Goal: Information Seeking & Learning: Learn about a topic

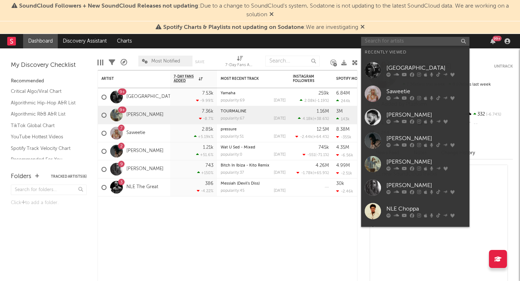
click at [382, 43] on input "text" at bounding box center [415, 41] width 108 height 9
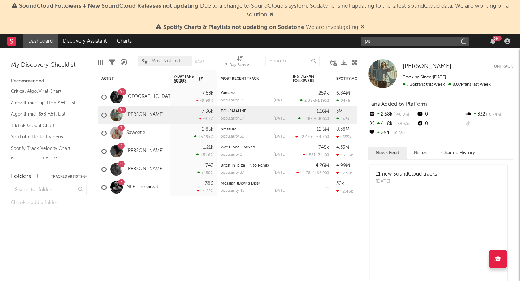
type input "p"
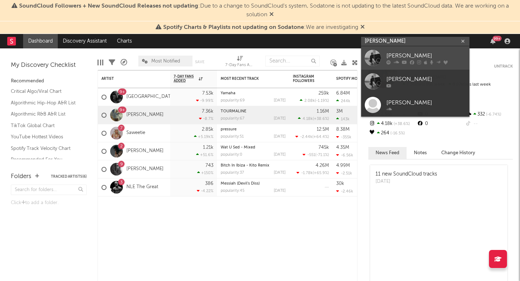
type input "[PERSON_NAME]"
click at [397, 53] on div "[PERSON_NAME]" at bounding box center [425, 55] width 79 height 9
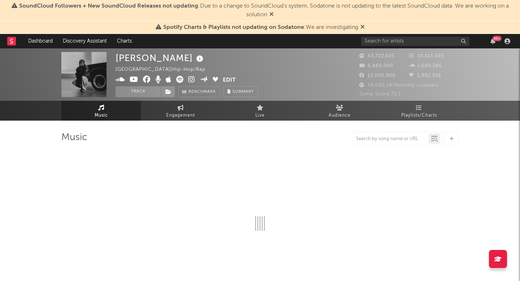
select select "6m"
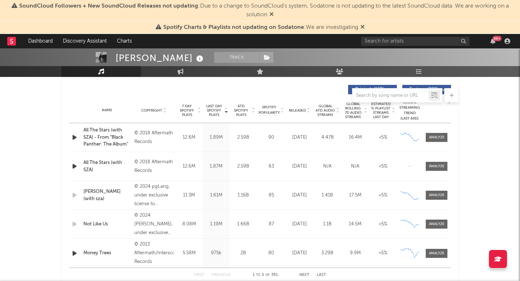
scroll to position [267, 0]
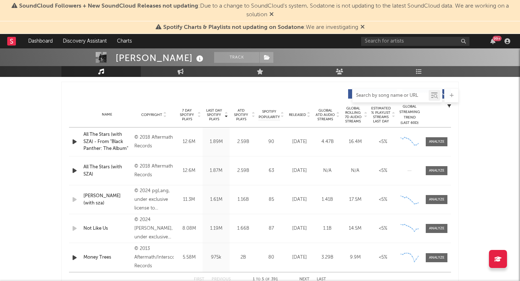
click at [385, 95] on input "text" at bounding box center [390, 96] width 76 height 6
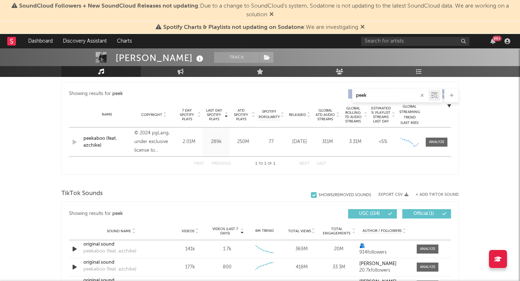
type input "peek"
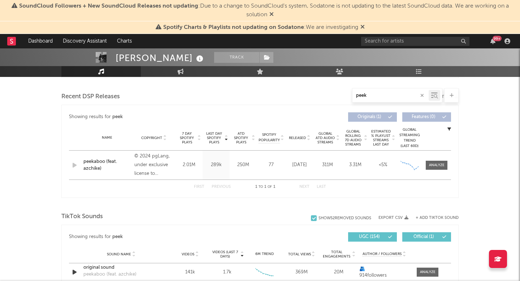
scroll to position [244, 0]
click at [338, 139] on icon at bounding box center [338, 139] width 4 height 3
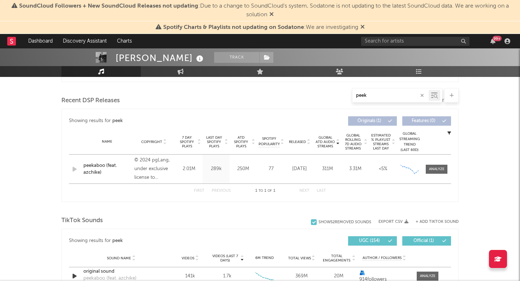
scroll to position [248, 0]
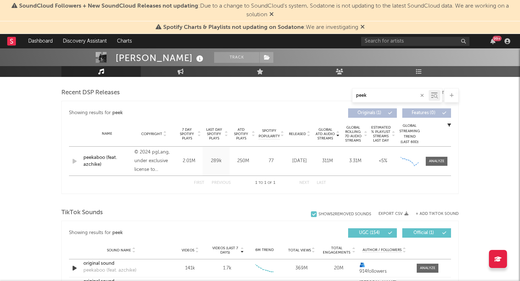
click at [100, 158] on div "peekaboo (feat. azchike)" at bounding box center [106, 161] width 47 height 14
click at [93, 167] on div "peekaboo (feat. azchike)" at bounding box center [106, 161] width 47 height 14
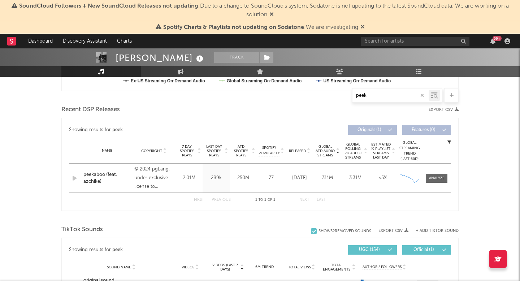
scroll to position [232, 0]
click at [429, 177] on div at bounding box center [437, 177] width 16 height 5
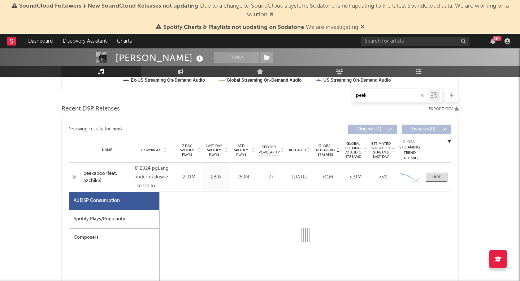
select select "6m"
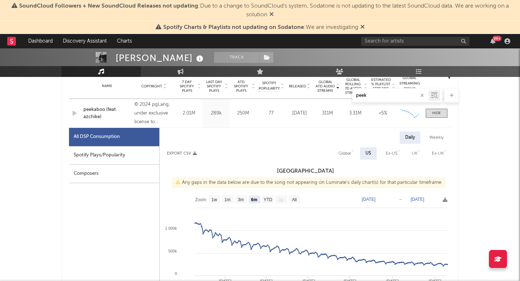
scroll to position [298, 0]
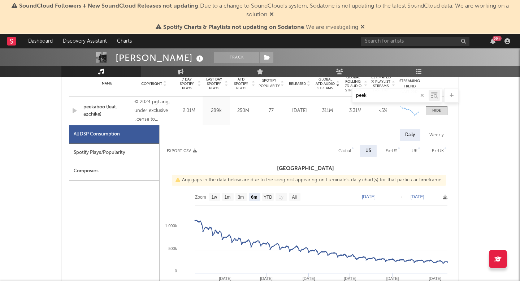
click at [396, 150] on div "Ex-US" at bounding box center [392, 151] width 12 height 9
select select "6m"
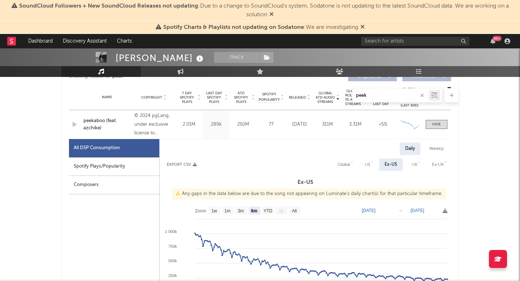
scroll to position [284, 0]
click at [368, 166] on div "US" at bounding box center [367, 165] width 5 height 9
select select "6m"
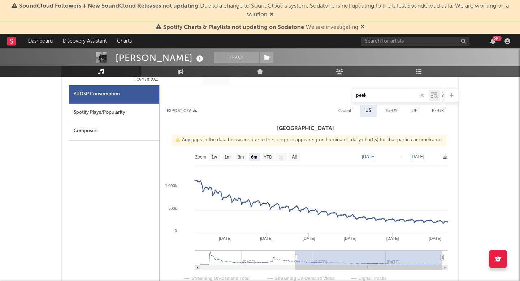
scroll to position [339, 0]
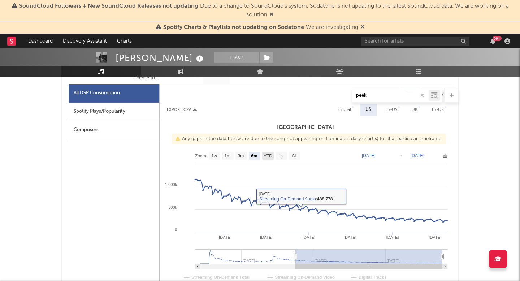
click at [266, 156] on text "YTD" at bounding box center [268, 155] width 9 height 5
select select "YTD"
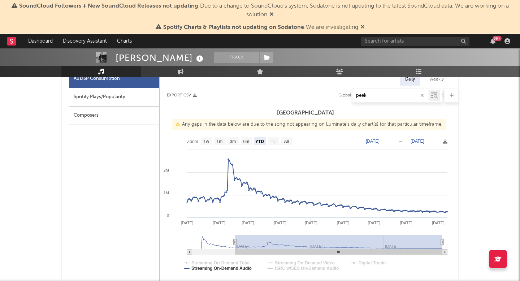
scroll to position [357, 0]
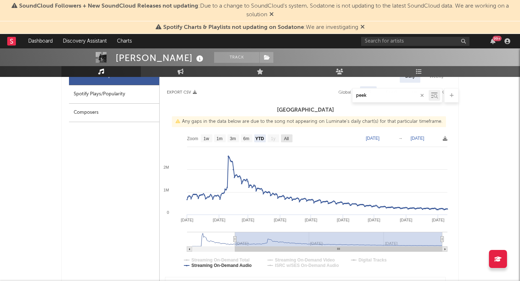
click at [290, 136] on rect at bounding box center [287, 138] width 12 height 8
select select "All"
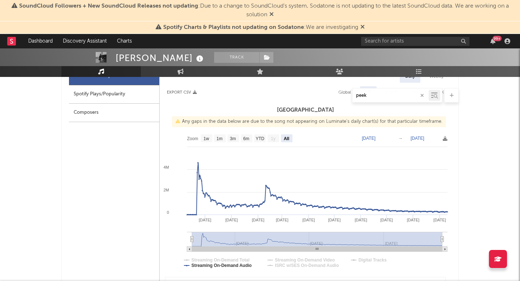
click at [445, 248] on rect at bounding box center [444, 249] width 5 height 5
drag, startPoint x: 442, startPoint y: 241, endPoint x: 468, endPoint y: 244, distance: 25.8
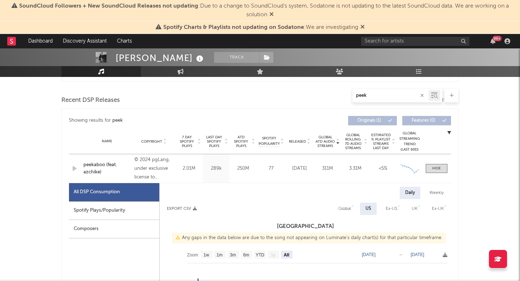
scroll to position [232, 0]
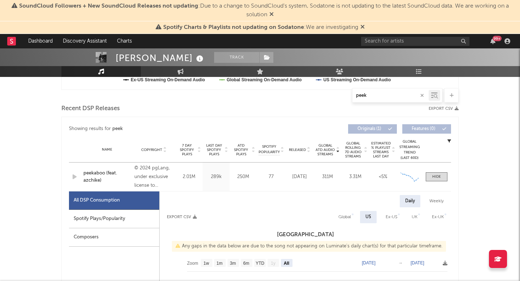
click at [446, 203] on div "Weekly" at bounding box center [436, 201] width 25 height 12
select select "All"
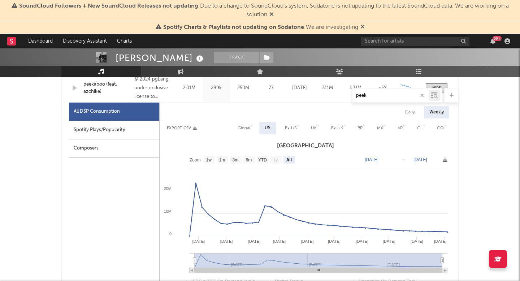
scroll to position [313, 0]
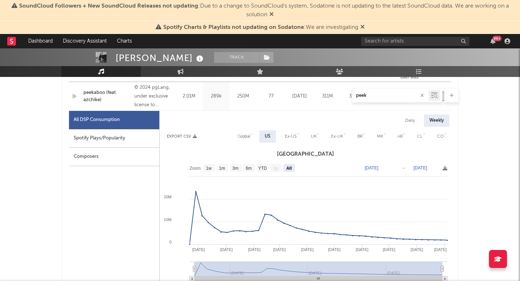
click at [412, 124] on div "Daily" at bounding box center [410, 120] width 21 height 12
select select "All"
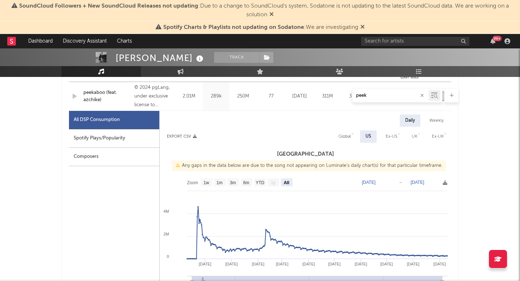
click at [437, 123] on div "Weekly" at bounding box center [436, 120] width 25 height 12
select select "All"
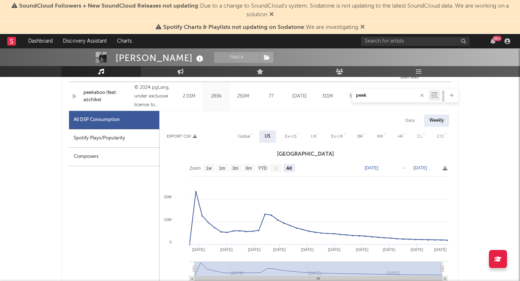
click at [418, 120] on div "Daily" at bounding box center [410, 120] width 21 height 12
select select "All"
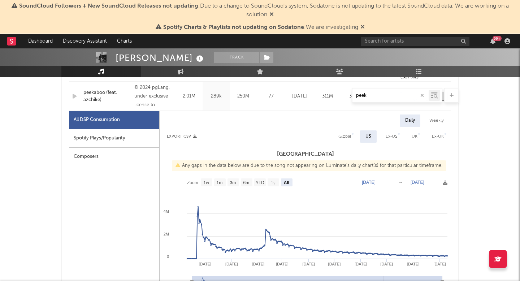
click at [436, 121] on div "Weekly" at bounding box center [436, 120] width 25 height 12
select select "All"
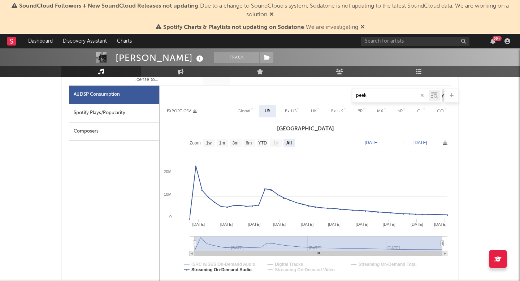
scroll to position [339, 0]
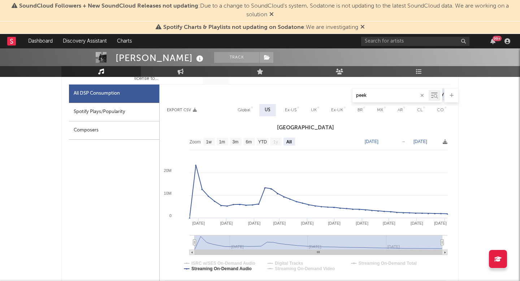
click at [253, 111] on div "Global" at bounding box center [243, 110] width 23 height 12
select select "All"
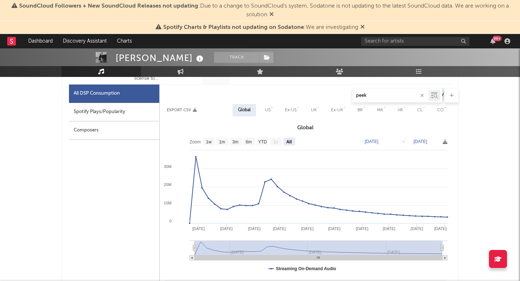
click at [271, 110] on div "US" at bounding box center [268, 110] width 16 height 12
select select "All"
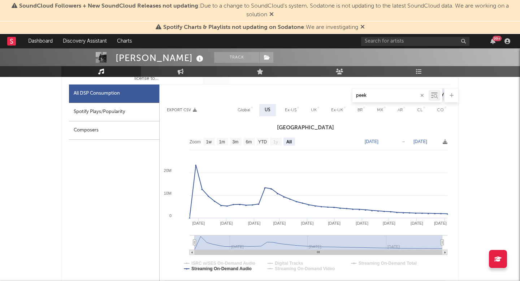
click at [247, 109] on div "Global" at bounding box center [244, 110] width 13 height 9
select select "All"
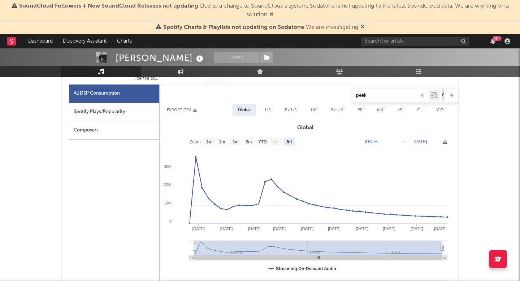
click at [265, 109] on div "US" at bounding box center [267, 110] width 5 height 9
select select "All"
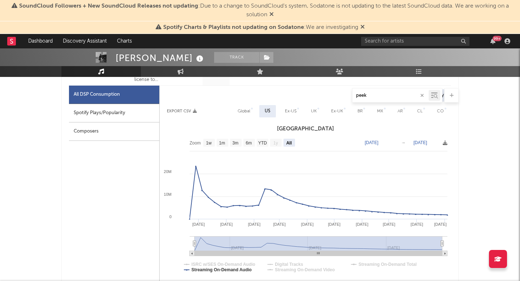
scroll to position [337, 0]
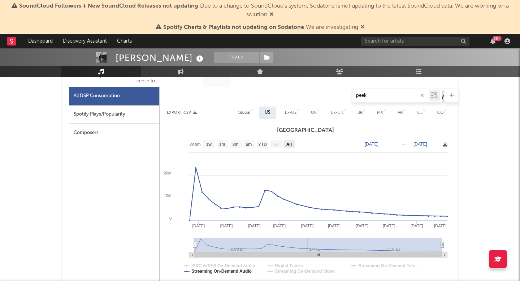
click at [445, 143] on icon at bounding box center [445, 144] width 5 height 5
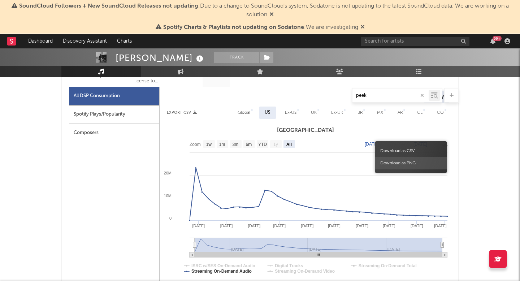
click at [407, 163] on span "Download as PNG" at bounding box center [411, 163] width 72 height 12
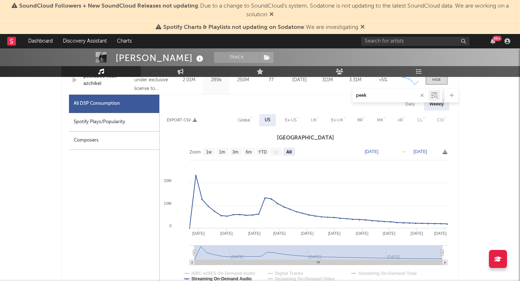
scroll to position [329, 0]
click at [365, 26] on div "Spotify Charts & Playlists not updating on Sodatone : We are investigating" at bounding box center [260, 27] width 520 height 13
click at [360, 27] on icon at bounding box center [362, 27] width 4 height 6
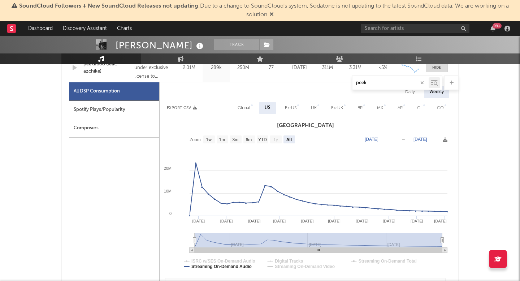
click at [272, 5] on span "SoundCloud Followers + New SoundCloud Releases not updating : Due to a change t…" at bounding box center [264, 10] width 490 height 14
click at [271, 14] on icon at bounding box center [271, 14] width 4 height 6
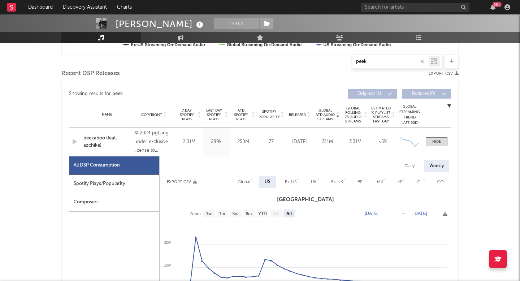
scroll to position [232, 0]
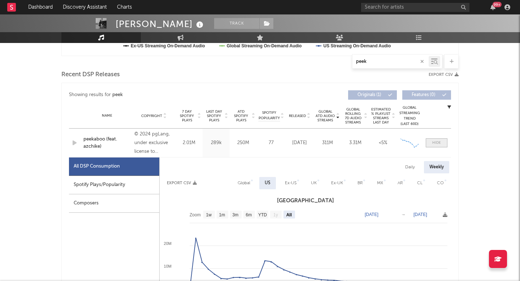
click at [441, 144] on span at bounding box center [437, 142] width 22 height 9
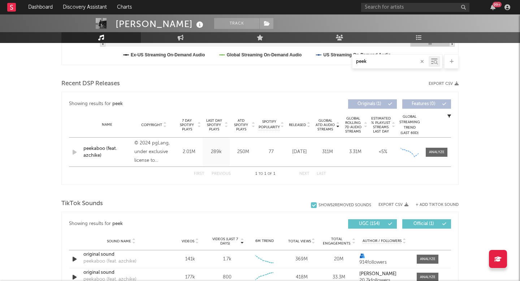
scroll to position [220, 0]
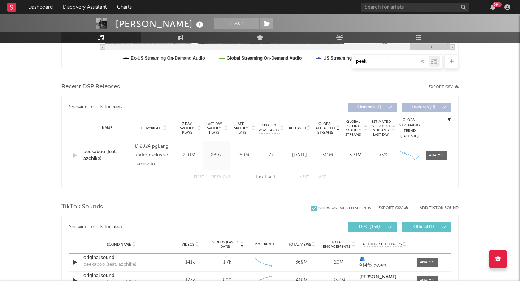
click at [253, 130] on icon at bounding box center [253, 129] width 4 height 3
click at [449, 86] on button "Export CSV" at bounding box center [444, 87] width 30 height 4
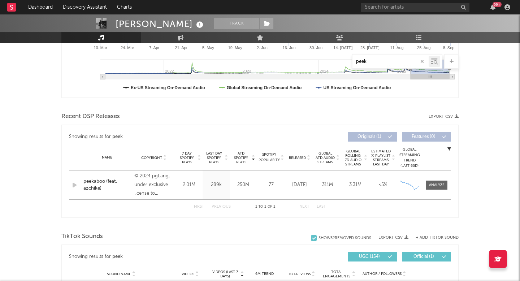
scroll to position [193, 0]
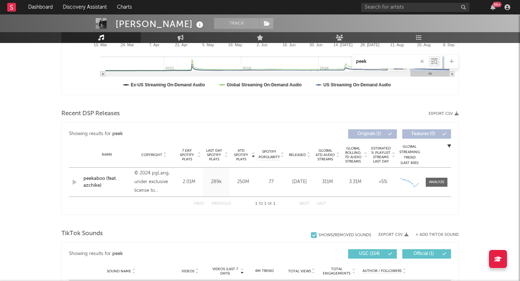
click at [335, 156] on div at bounding box center [337, 154] width 4 height 13
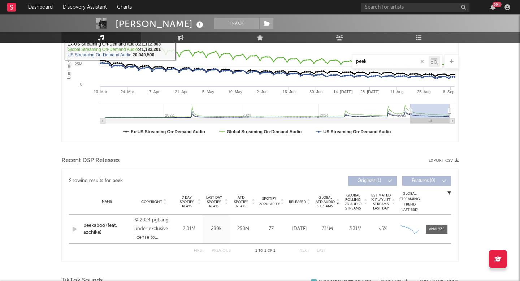
scroll to position [148, 0]
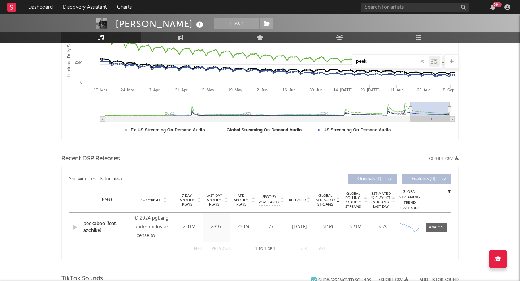
click at [325, 196] on span "Global ATD Audio Streams" at bounding box center [325, 200] width 20 height 13
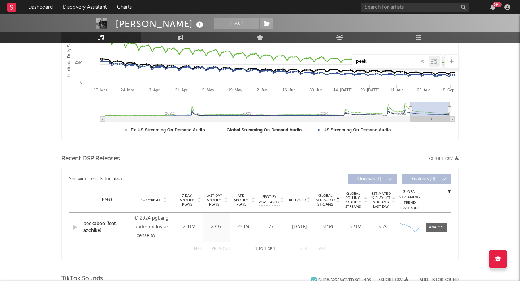
click at [325, 196] on span "Global ATD Audio Streams" at bounding box center [325, 200] width 20 height 13
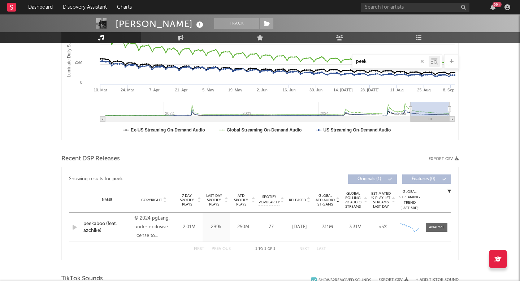
click at [325, 196] on span "Global ATD Audio Streams" at bounding box center [325, 200] width 20 height 13
click at [449, 191] on icon "button" at bounding box center [449, 191] width 4 height 4
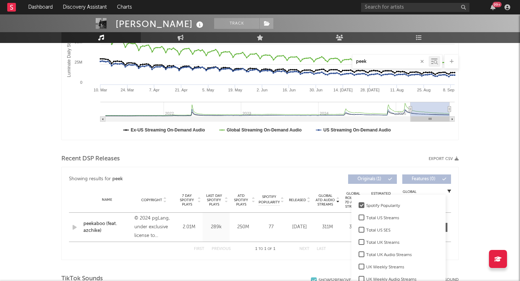
scroll to position [88, 0]
click at [360, 214] on div at bounding box center [362, 216] width 6 height 6
click at [359, 214] on input "Total US Streams" at bounding box center [359, 216] width 0 height 9
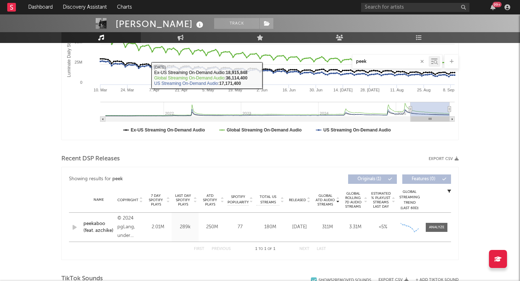
scroll to position [0, 0]
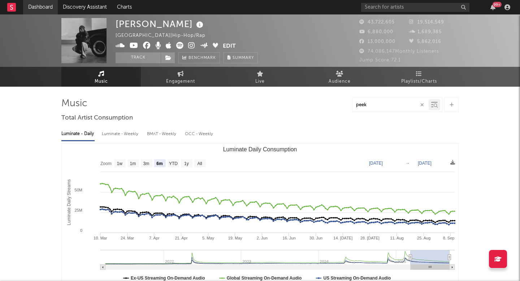
click at [34, 8] on link "Dashboard" at bounding box center [40, 7] width 35 height 14
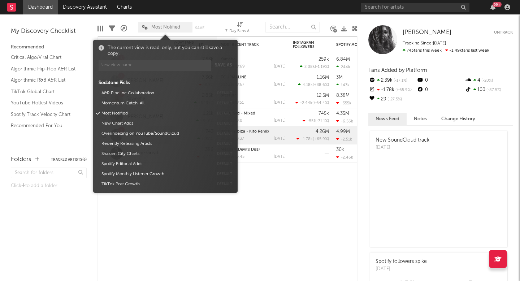
click at [173, 26] on span "Most Notified" at bounding box center [165, 27] width 29 height 5
click at [274, 31] on input "text" at bounding box center [292, 27] width 54 height 11
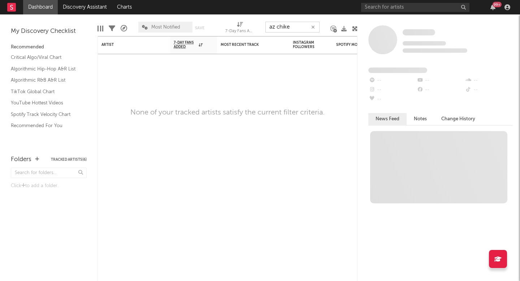
type input "az chike"
click at [295, 26] on input "az chike" at bounding box center [292, 27] width 54 height 11
click at [368, 8] on input "text" at bounding box center [415, 7] width 108 height 9
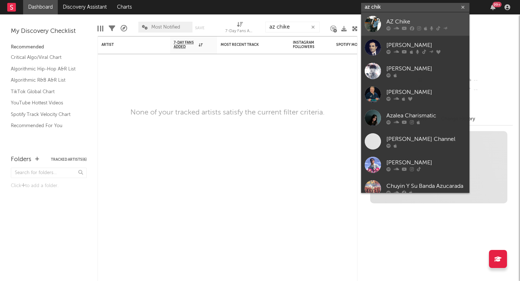
type input "az chik"
click at [389, 21] on div "AZ Chike" at bounding box center [425, 21] width 79 height 9
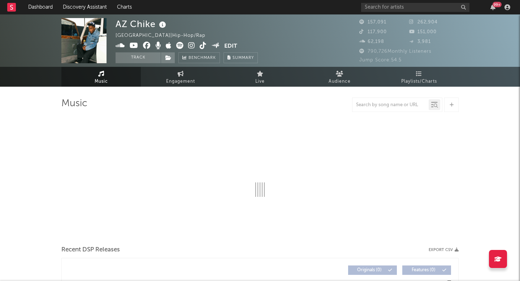
select select "6m"
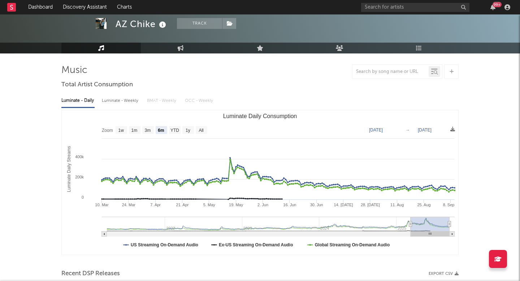
scroll to position [34, 0]
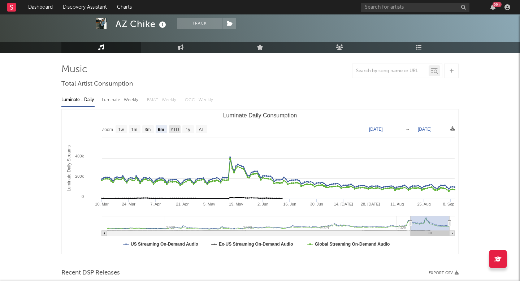
click at [175, 127] on text "YTD" at bounding box center [174, 129] width 9 height 5
select select "YTD"
type input "[DATE]"
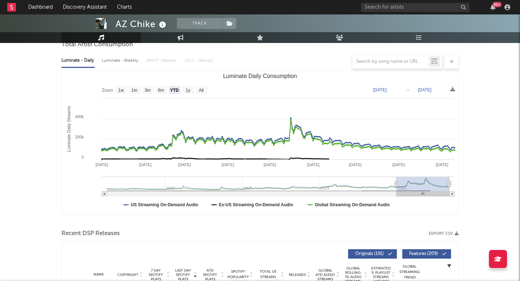
scroll to position [69, 0]
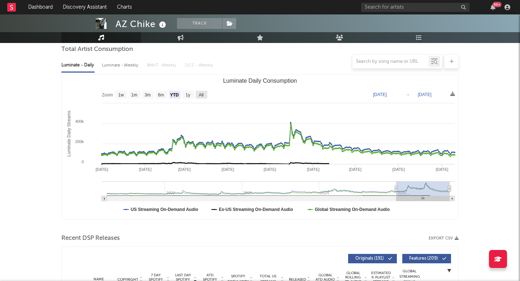
click at [201, 96] on text "All" at bounding box center [201, 94] width 5 height 5
select select "All"
type input "[DATE]"
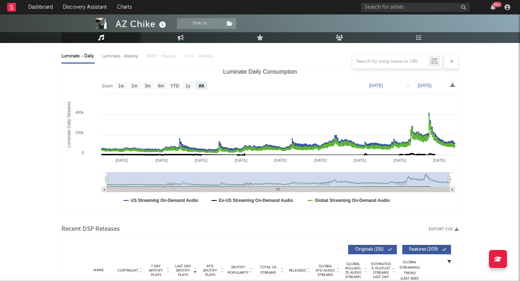
scroll to position [83, 0]
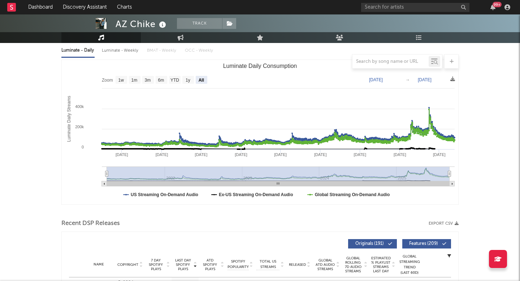
click at [452, 180] on rect "Luminate Daily Consumption" at bounding box center [260, 132] width 397 height 144
click at [451, 185] on rect "Luminate Daily Consumption" at bounding box center [452, 183] width 5 height 5
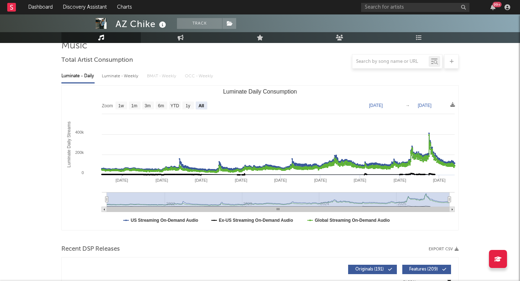
scroll to position [57, 0]
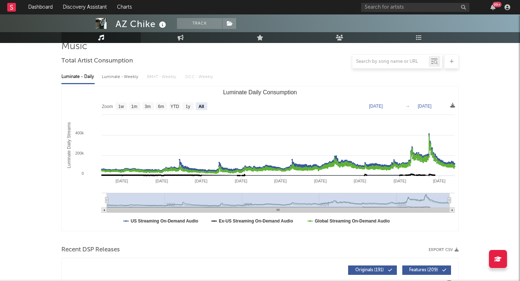
click at [454, 106] on icon at bounding box center [452, 105] width 5 height 5
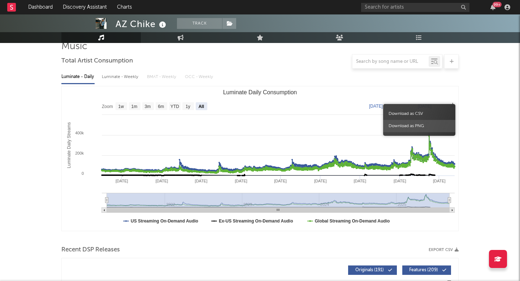
click at [419, 125] on span "Download as PNG" at bounding box center [419, 126] width 72 height 12
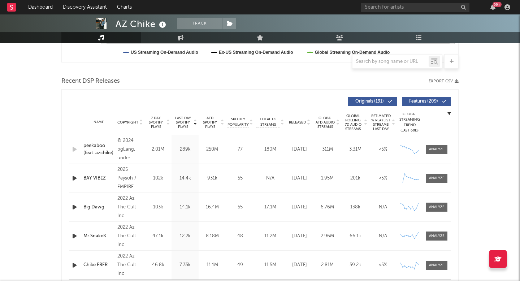
scroll to position [0, 0]
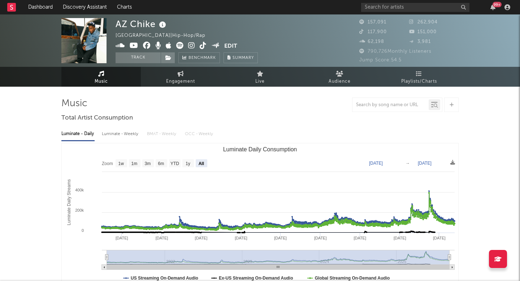
click at [177, 135] on div "Luminate - Daily Luminate - Weekly BMAT - Weekly OCC - Weekly" at bounding box center [259, 134] width 397 height 12
click at [111, 131] on div "Luminate - Weekly" at bounding box center [121, 134] width 38 height 12
select select "6m"
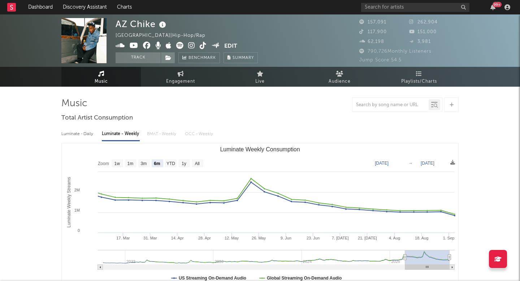
click at [70, 131] on div "Luminate - Daily" at bounding box center [77, 134] width 33 height 12
select select "6m"
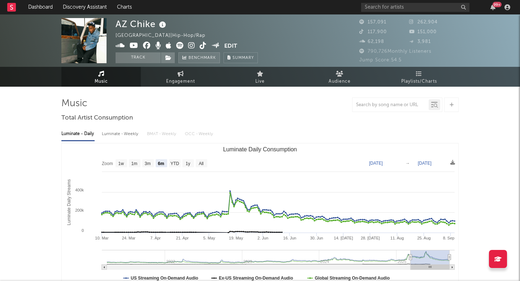
click at [207, 56] on span "Benchmark" at bounding box center [202, 58] width 27 height 9
click at [341, 79] on span "Audience" at bounding box center [340, 81] width 22 height 9
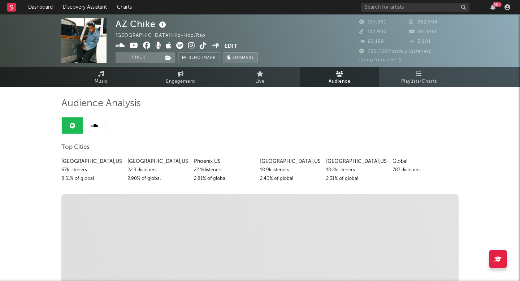
click at [240, 59] on span "Summary" at bounding box center [243, 58] width 21 height 4
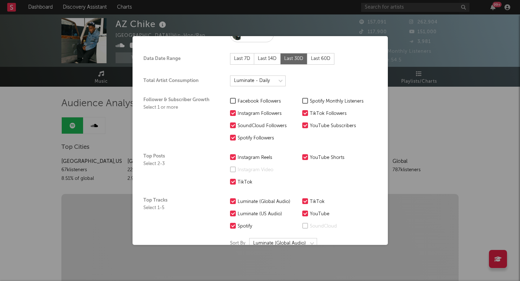
scroll to position [27, 0]
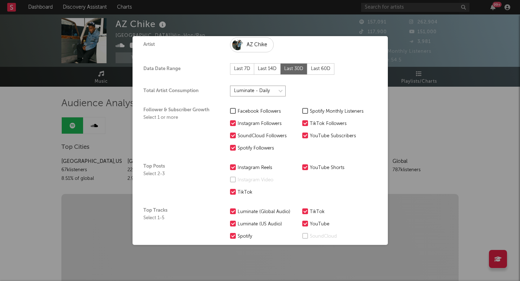
click at [274, 96] on select at bounding box center [258, 91] width 56 height 11
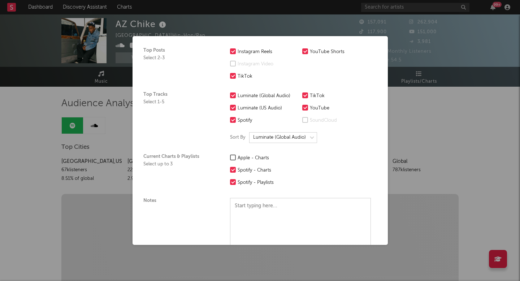
scroll to position [204, 0]
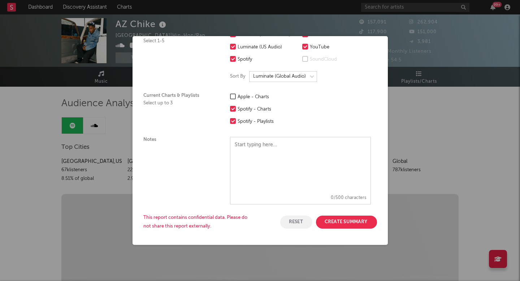
click at [437, 157] on div "× Create a Summary Export Artist AZ Chike Data Date Range Last 7D Last 14D Last…" at bounding box center [260, 140] width 520 height 281
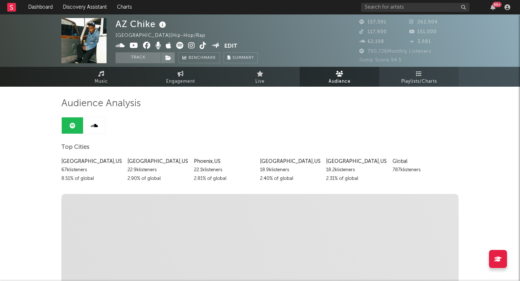
click at [410, 79] on span "Playlists/Charts" at bounding box center [419, 81] width 36 height 9
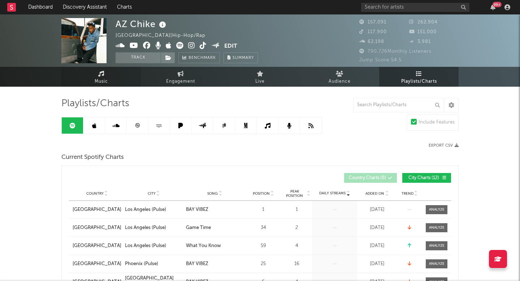
click at [104, 77] on span "Music" at bounding box center [101, 81] width 13 height 9
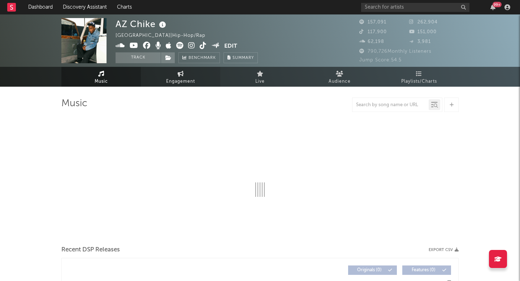
click at [182, 78] on span "Engagement" at bounding box center [180, 81] width 29 height 9
select select "1w"
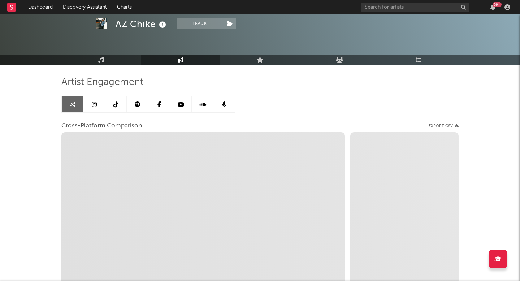
scroll to position [113, 0]
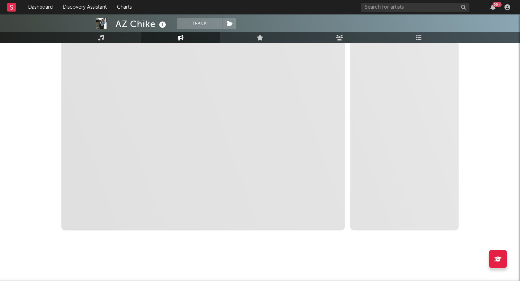
select select "1m"
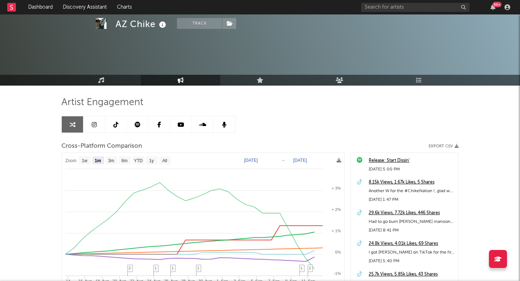
scroll to position [0, 0]
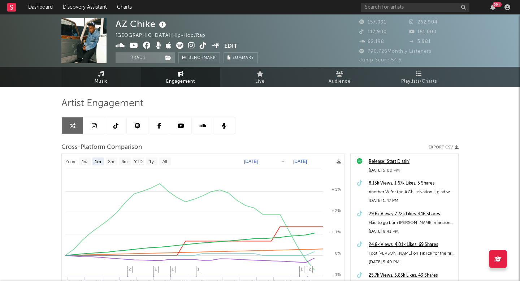
click at [100, 77] on span "Music" at bounding box center [101, 81] width 13 height 9
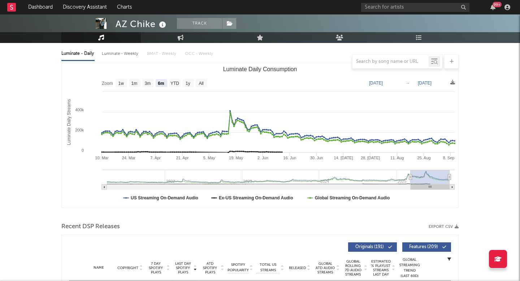
scroll to position [83, 0]
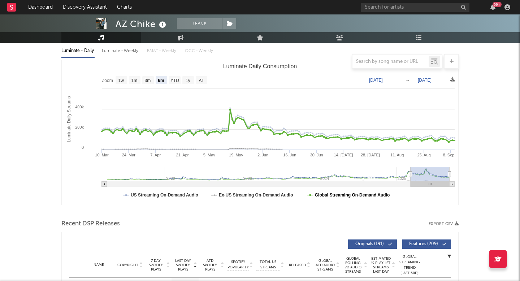
click at [341, 194] on text "Global Streaming On-Demand Audio" at bounding box center [352, 194] width 75 height 5
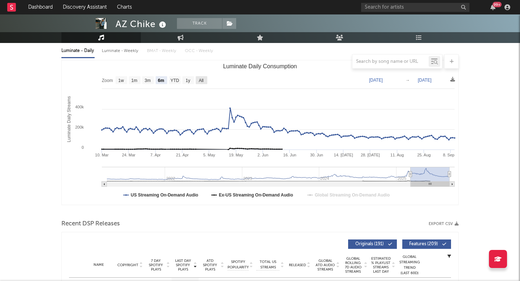
click at [204, 83] on rect "Luminate Daily Consumption" at bounding box center [202, 80] width 12 height 8
select select "All"
type input "[DATE]"
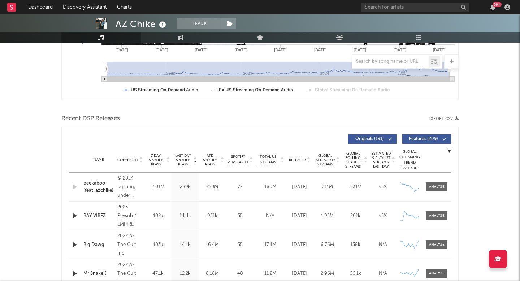
scroll to position [189, 0]
